Goal: Transaction & Acquisition: Purchase product/service

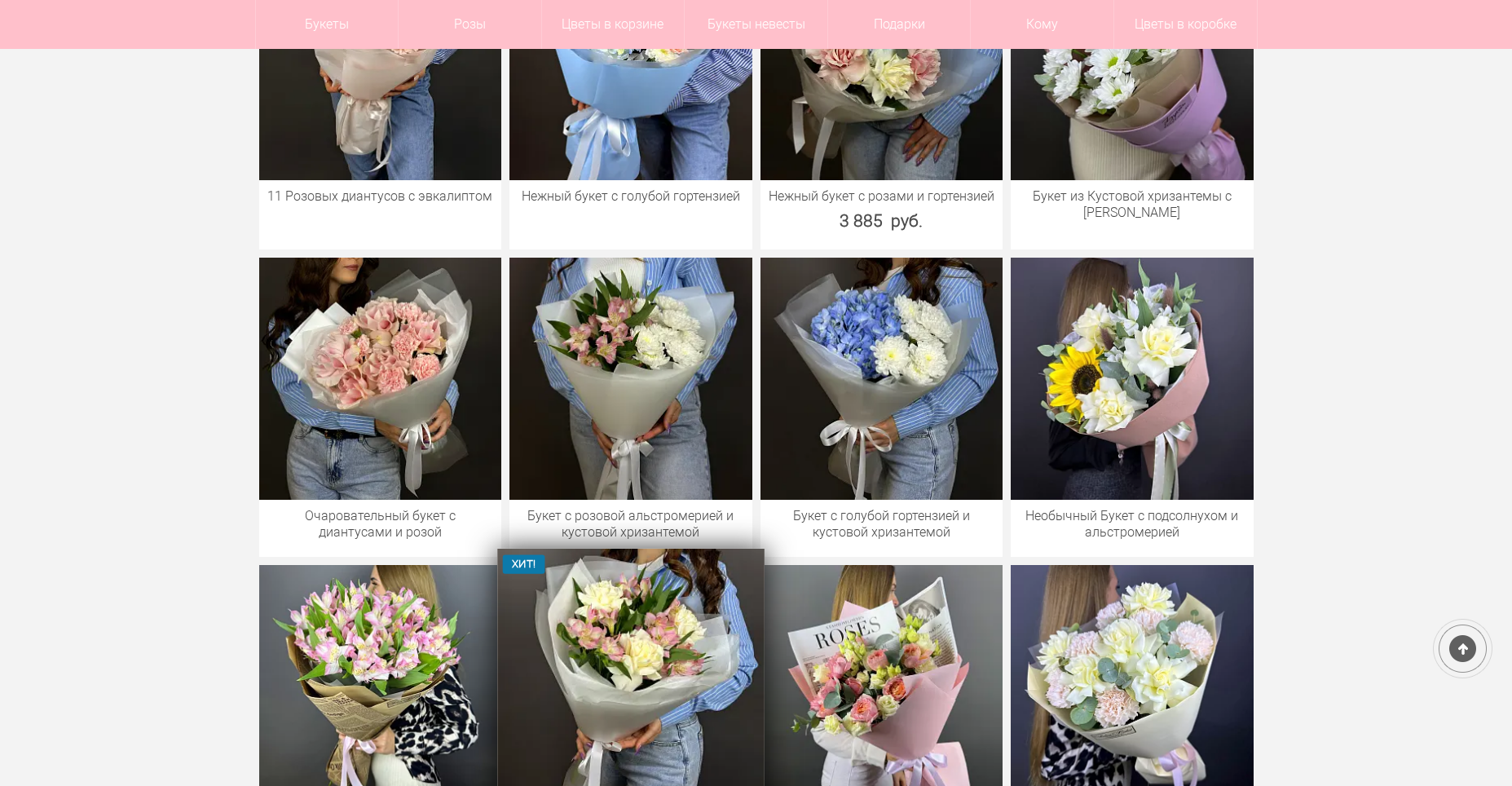
scroll to position [1305, 0]
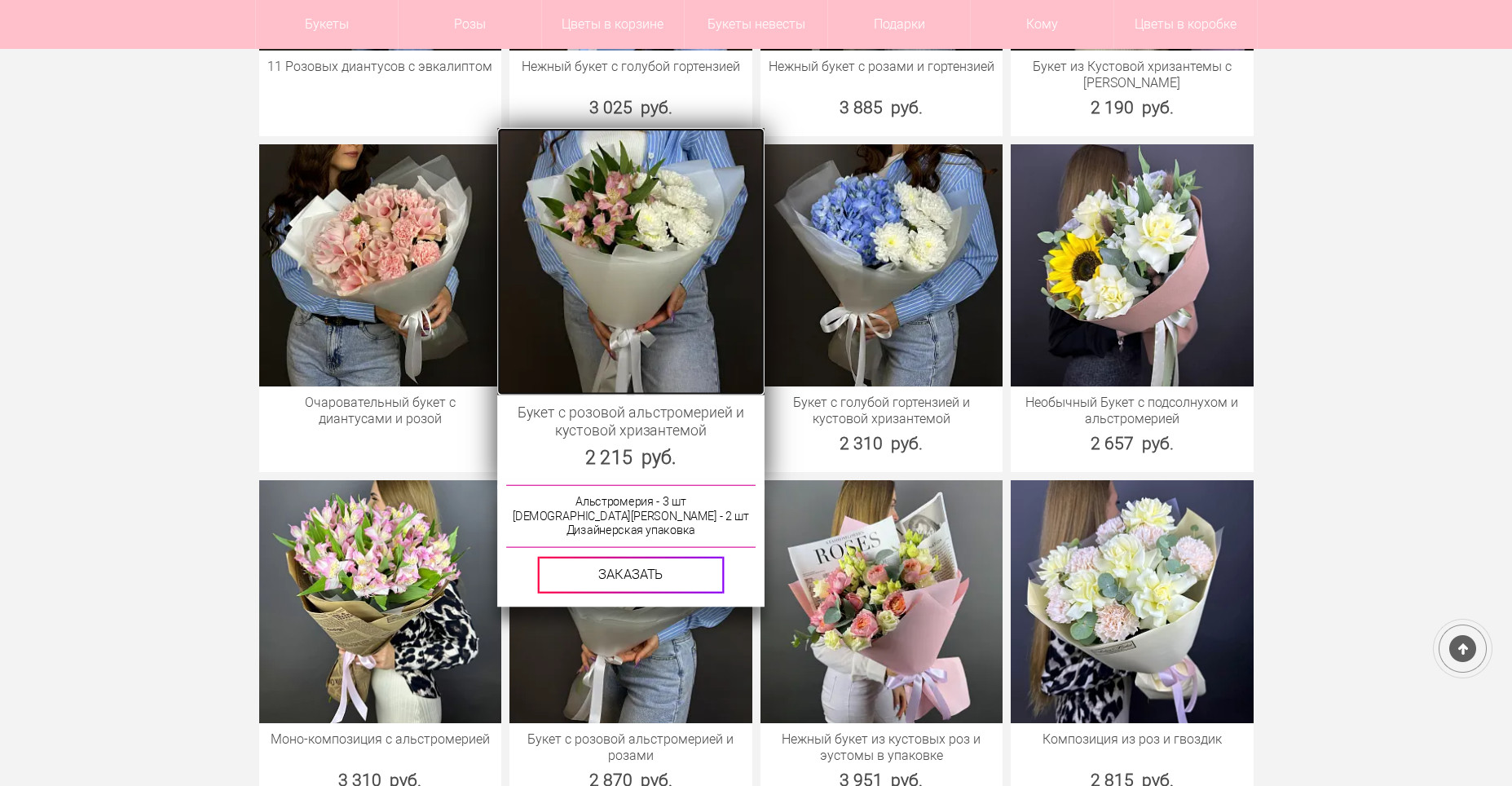
click at [629, 272] on img at bounding box center [630, 260] width 267 height 267
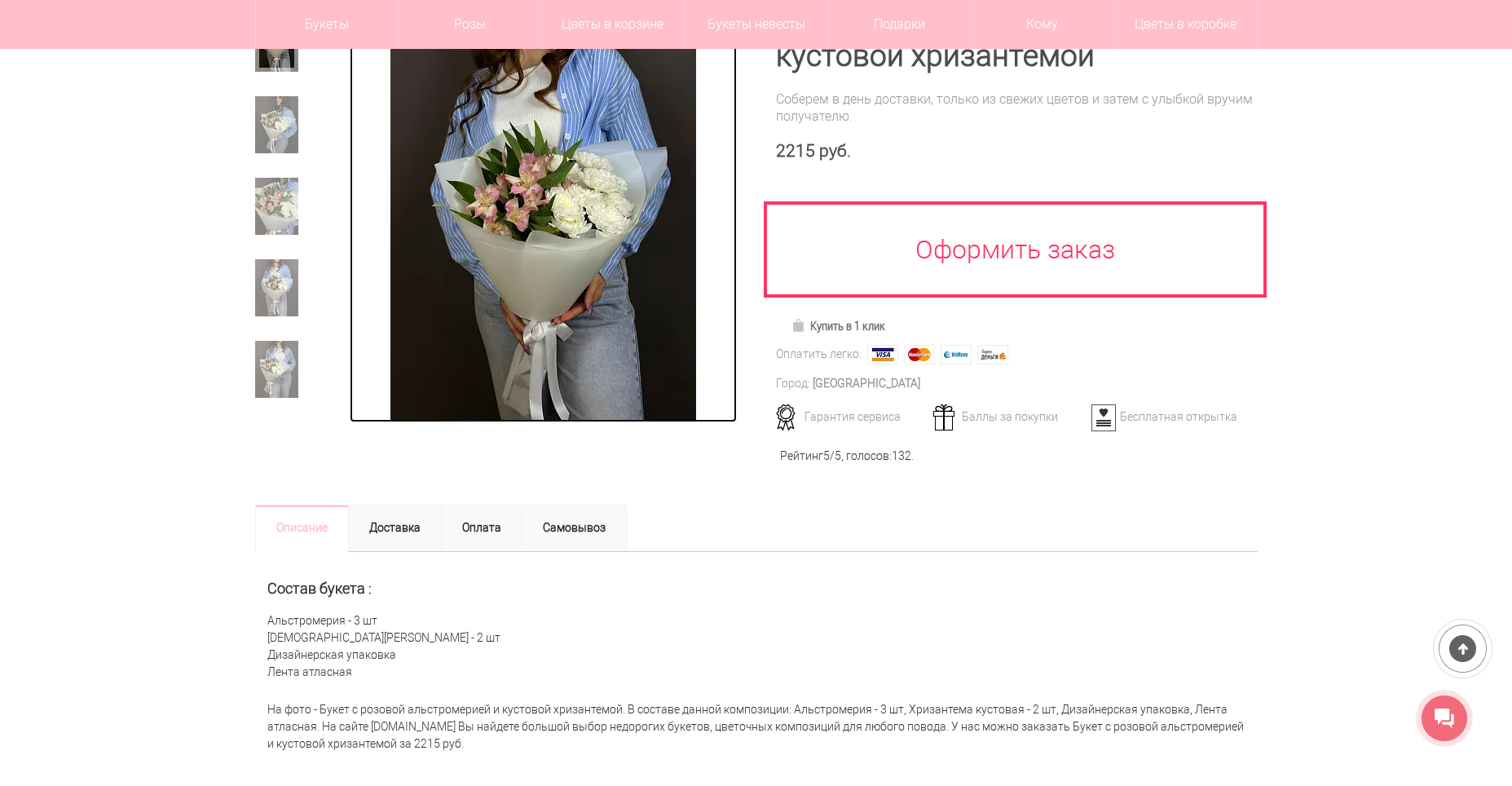
scroll to position [326, 0]
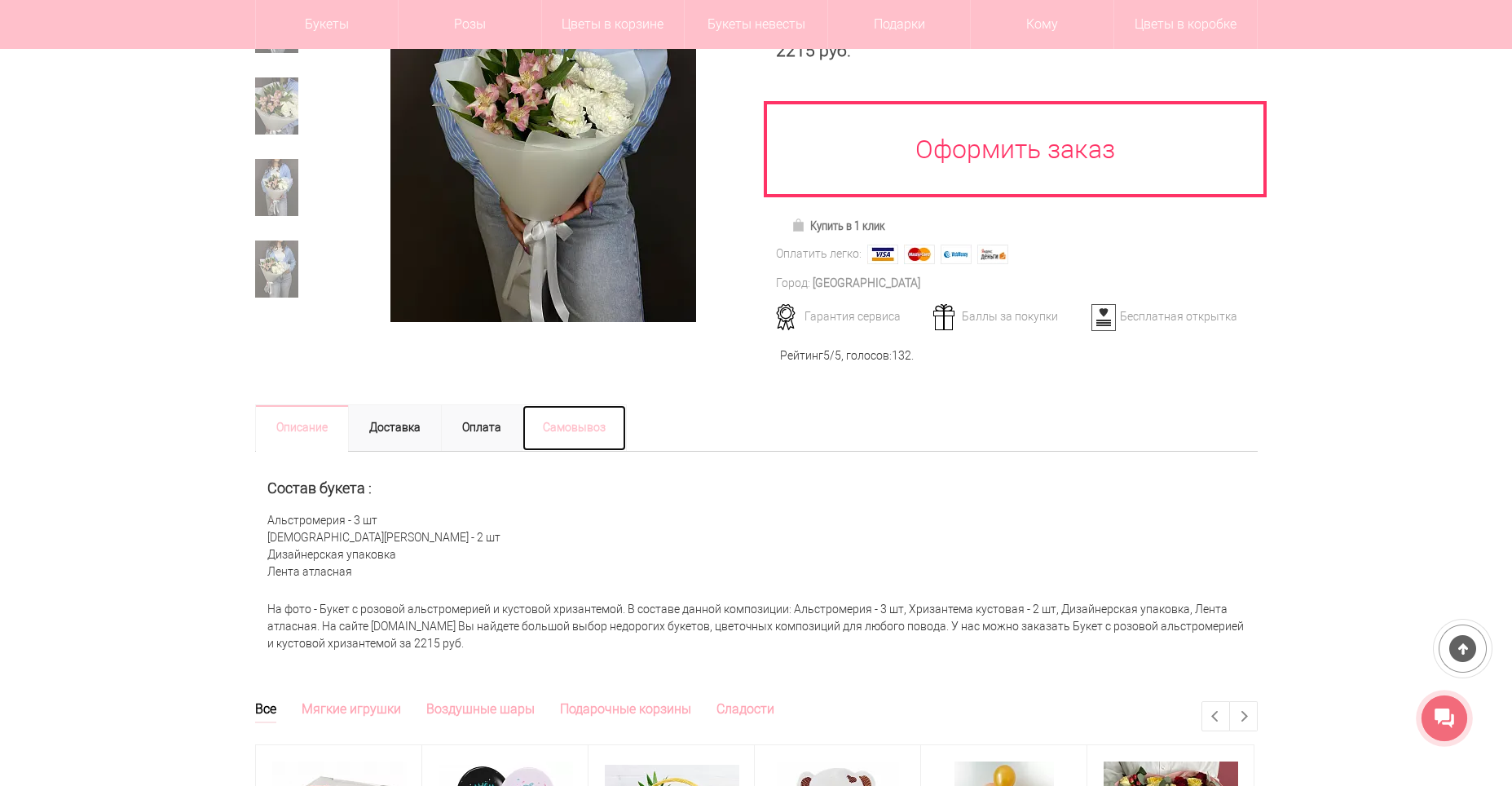
click at [594, 435] on link "Самовывоз" at bounding box center [574, 428] width 105 height 48
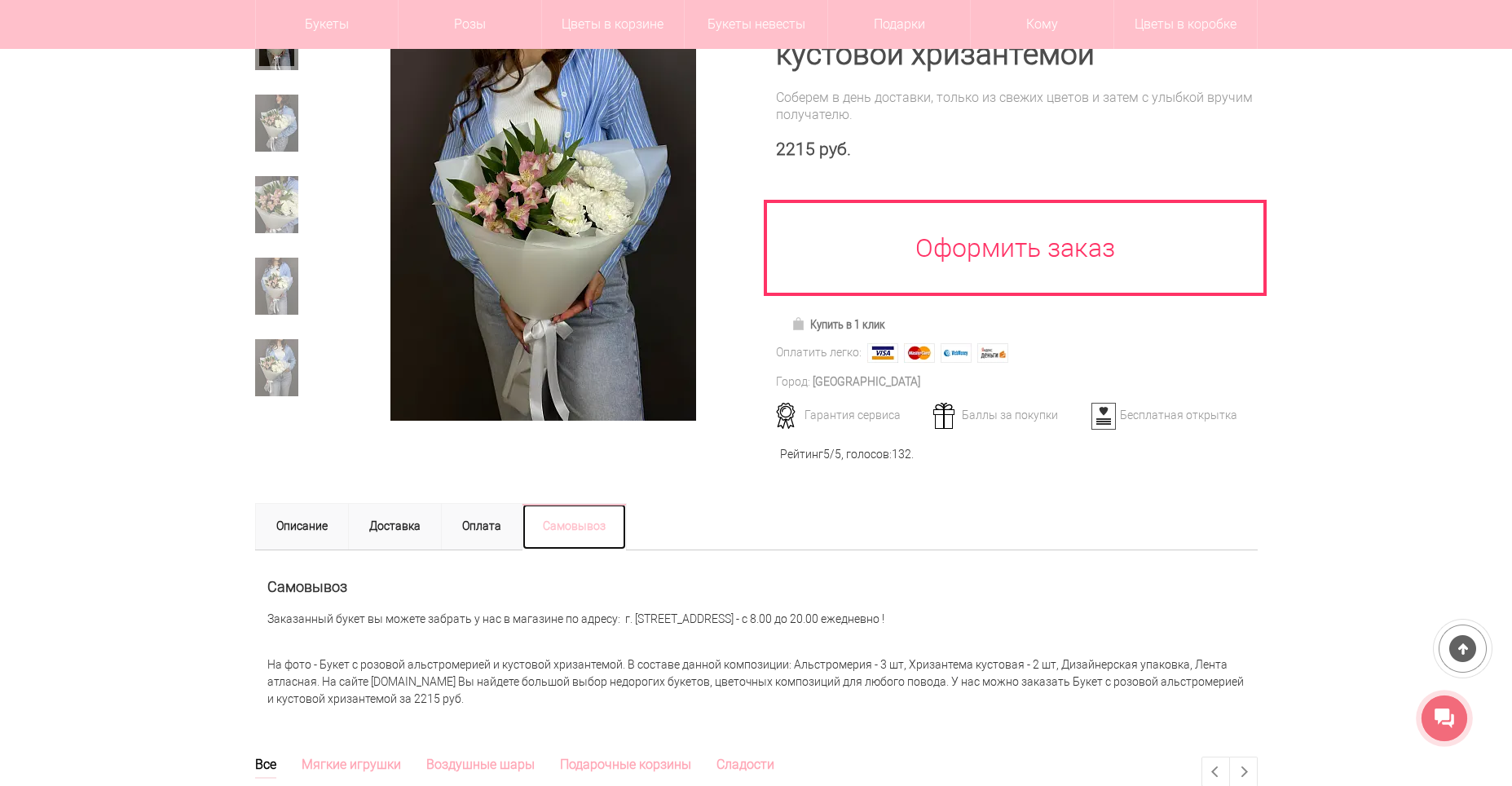
scroll to position [163, 0]
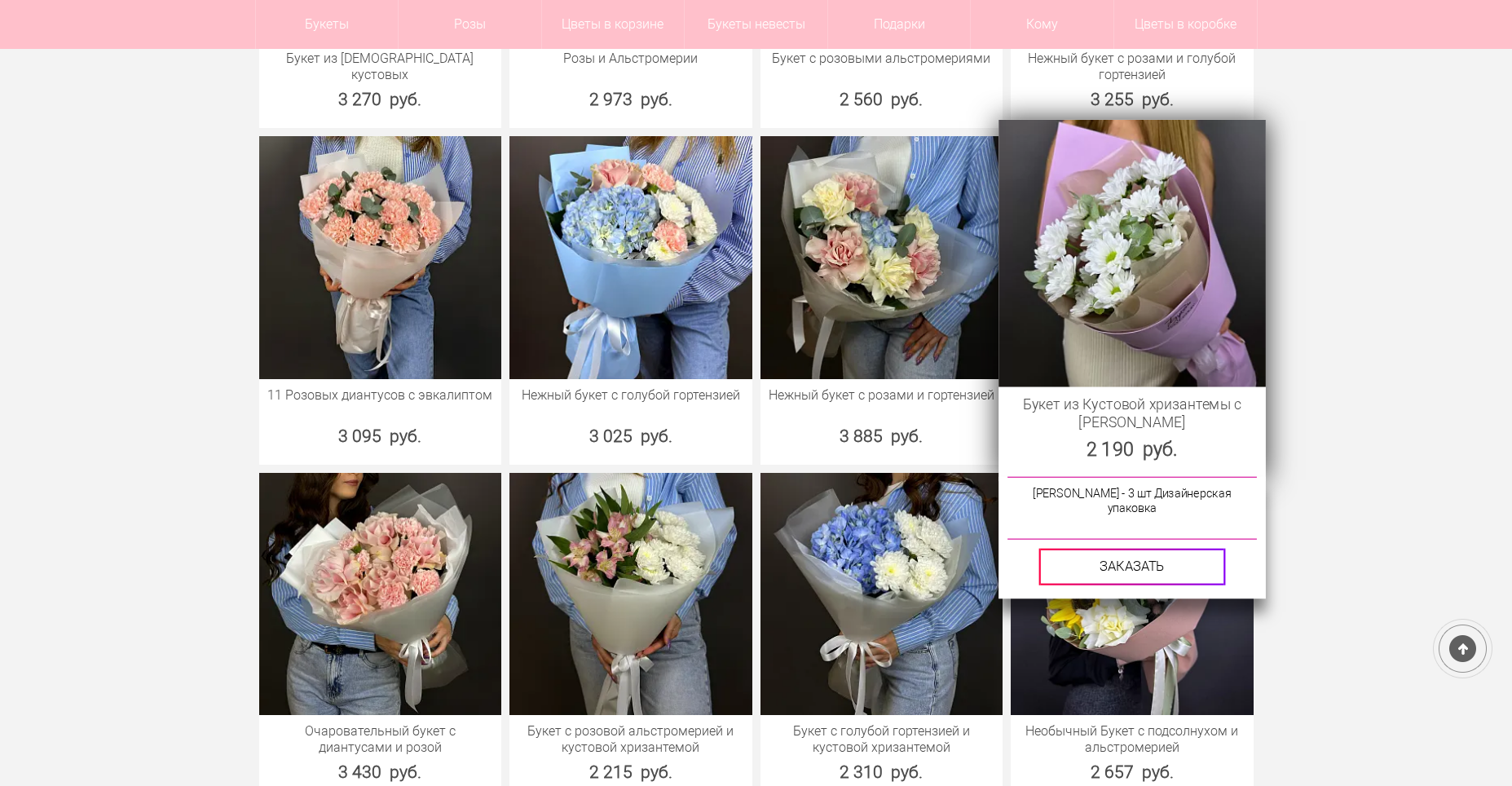
scroll to position [860, 0]
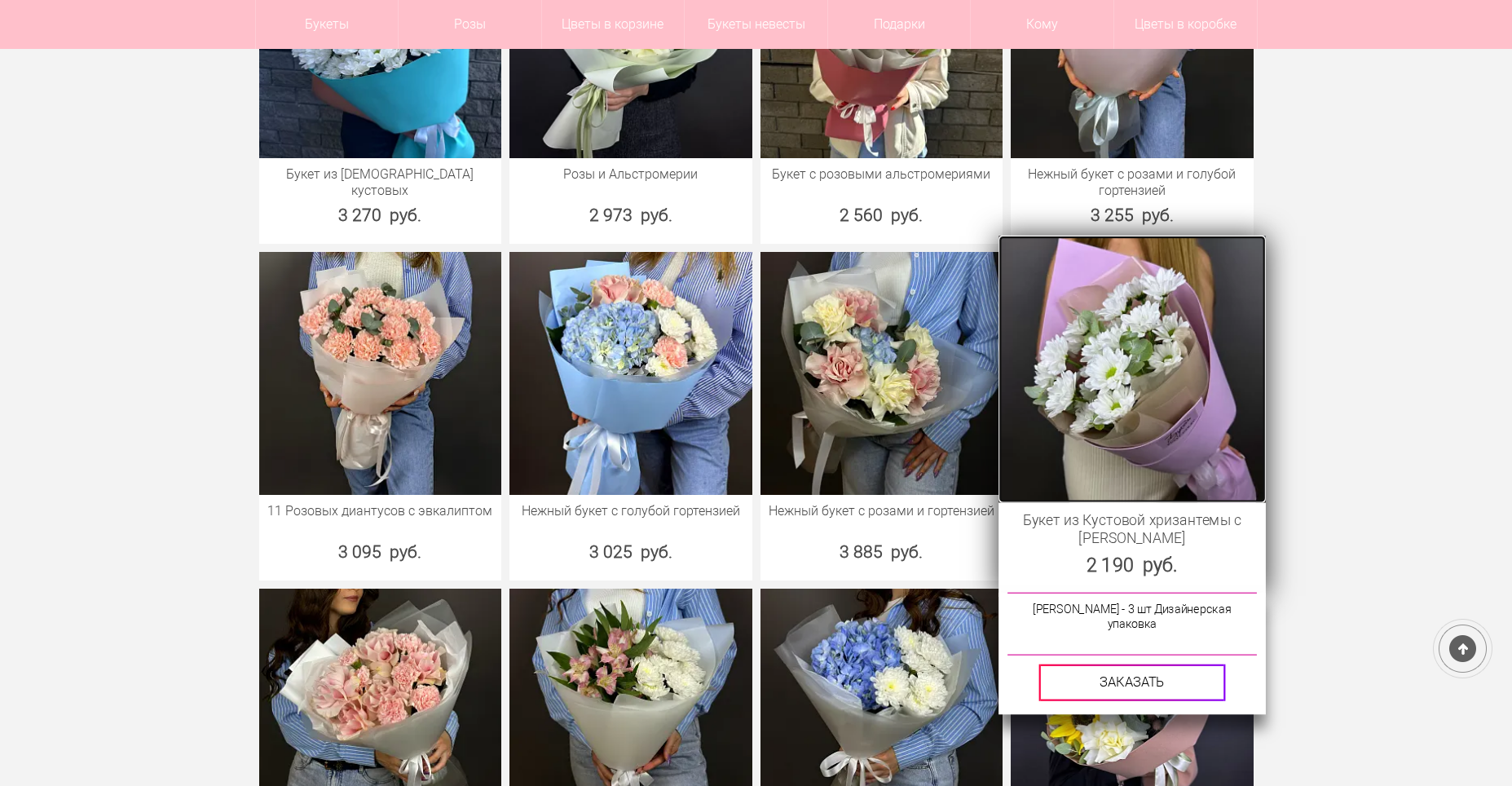
click at [1126, 419] on img at bounding box center [1131, 368] width 267 height 267
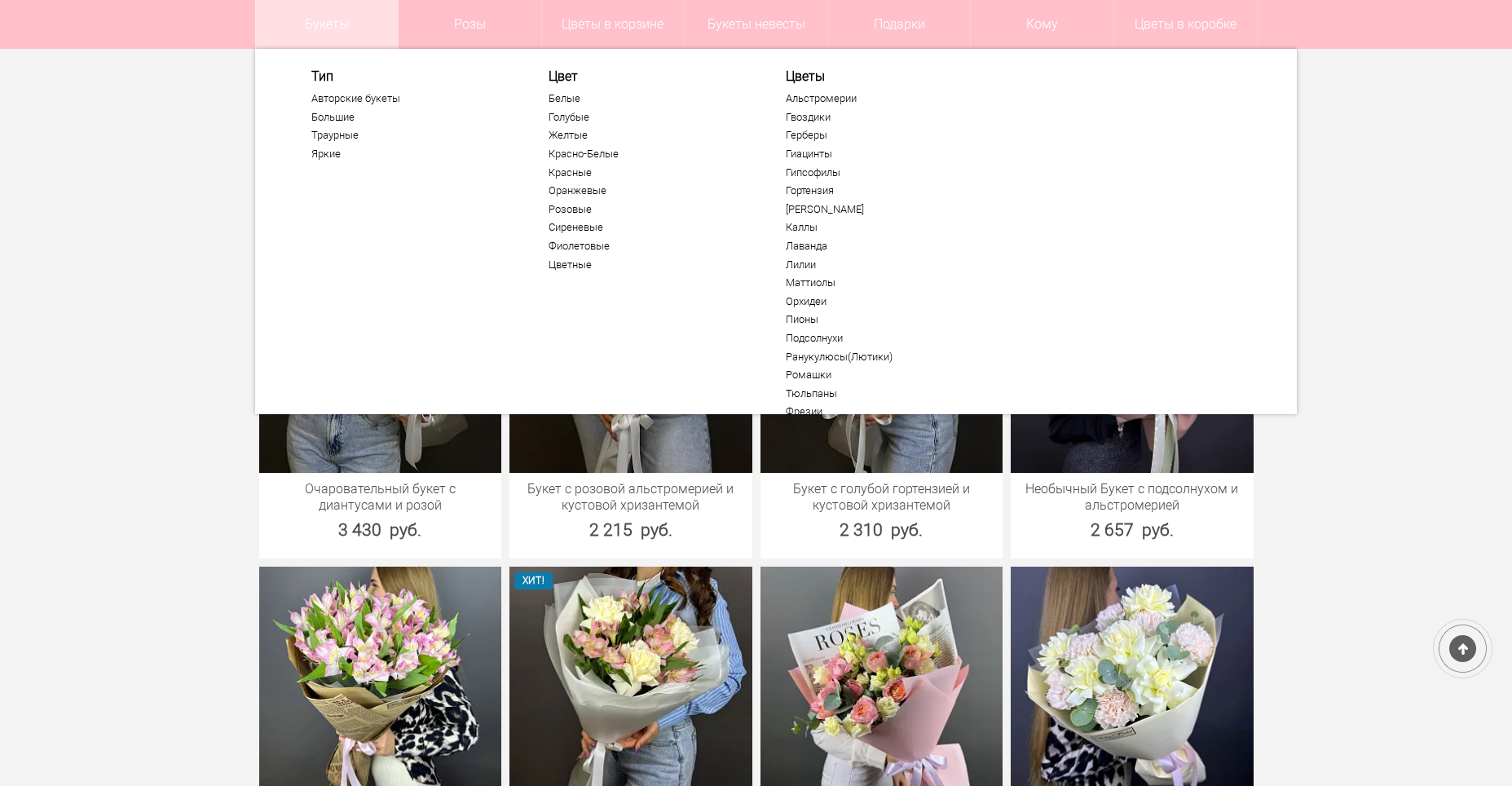
scroll to position [1186, 0]
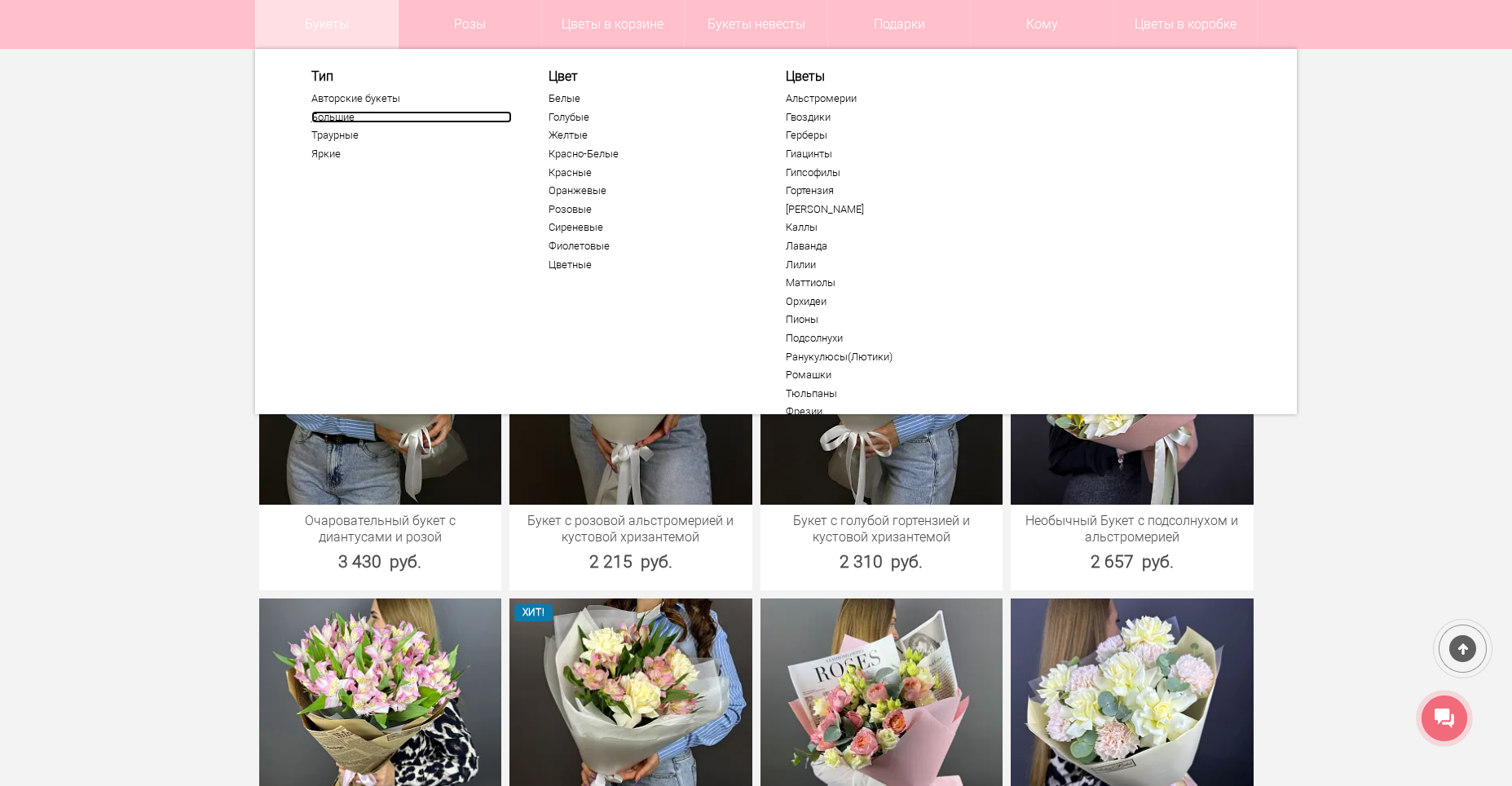
click at [341, 113] on link "Большие" at bounding box center [411, 117] width 200 height 13
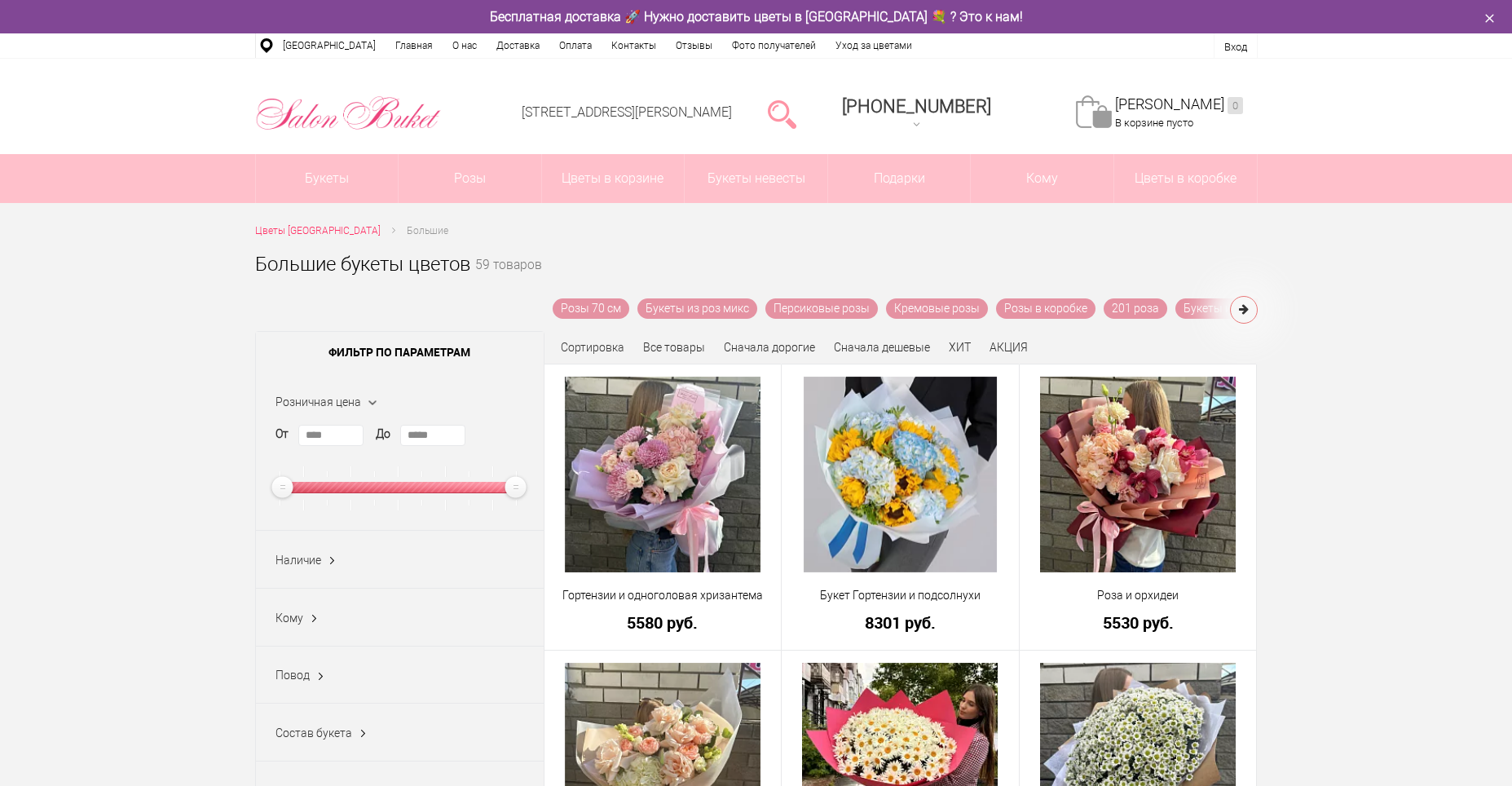
click at [1085, 474] on img at bounding box center [1138, 474] width 195 height 195
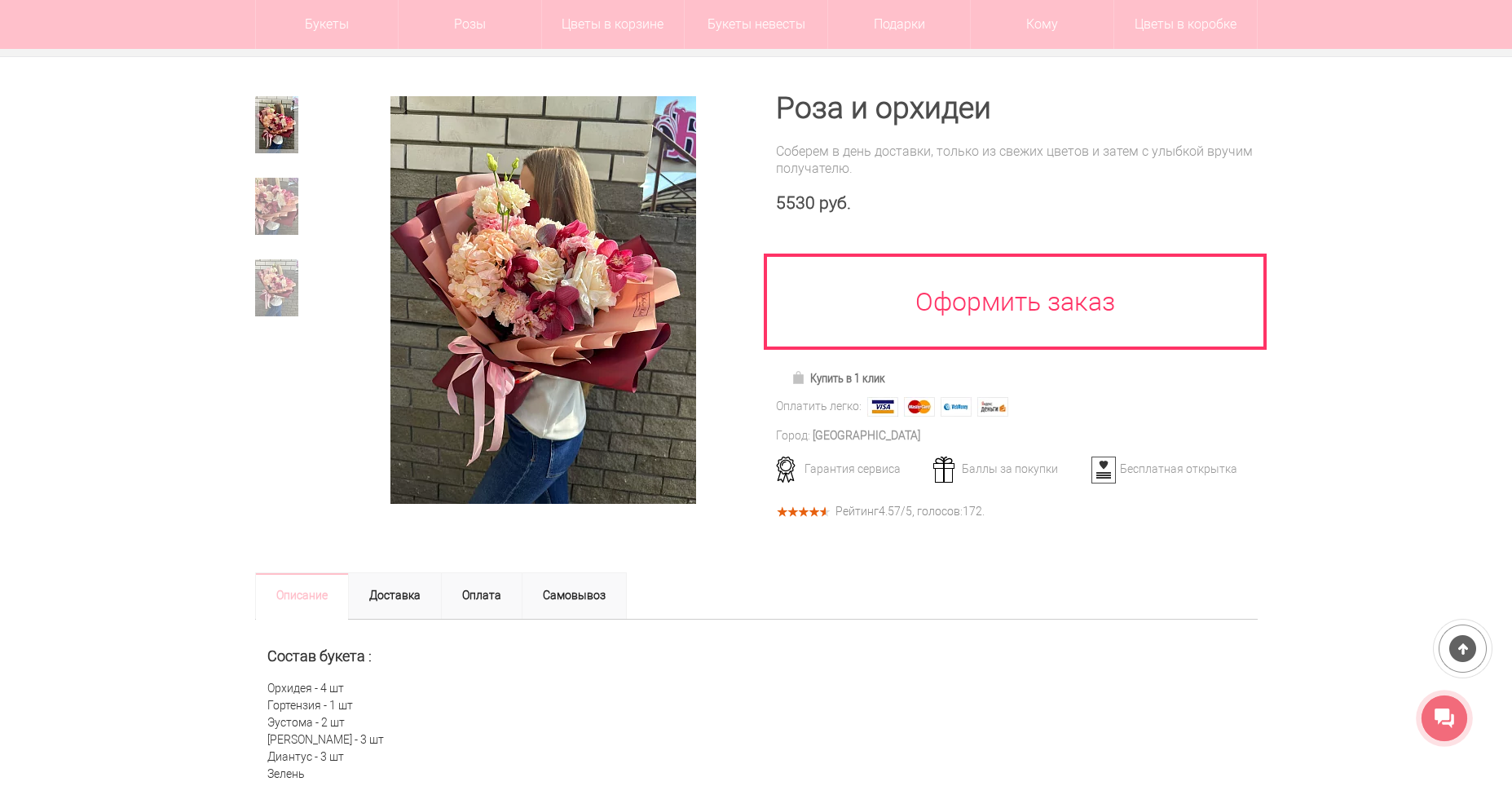
scroll to position [244, 0]
